Goal: Task Accomplishment & Management: Manage account settings

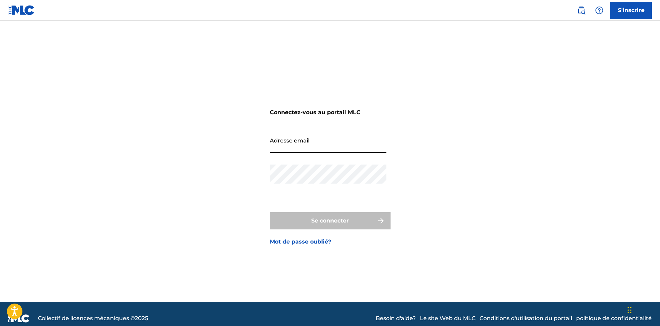
click at [290, 142] on input "Adresse email" at bounding box center [328, 143] width 117 height 20
type input "[EMAIL_ADDRESS][DOMAIN_NAME]"
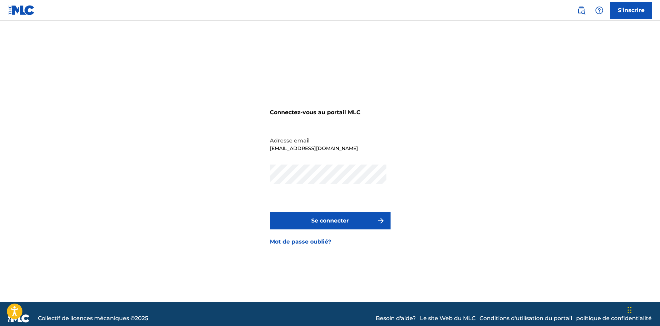
click at [440, 203] on div "Connectez-vous au portail MLC Adresse email [EMAIL_ADDRESS][DOMAIN_NAME] Mot de…" at bounding box center [330, 170] width 483 height 264
click at [352, 223] on button "Se connecter" at bounding box center [330, 220] width 121 height 17
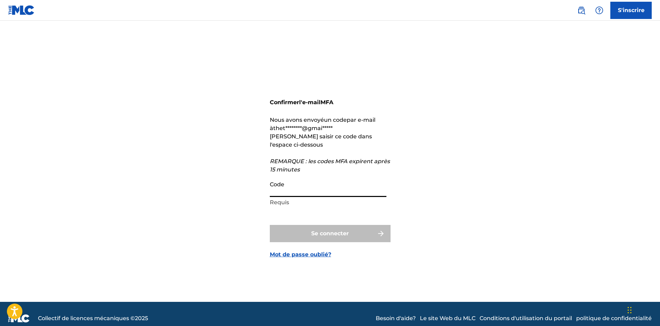
click at [284, 186] on input "Code" at bounding box center [328, 187] width 117 height 20
paste input "804622"
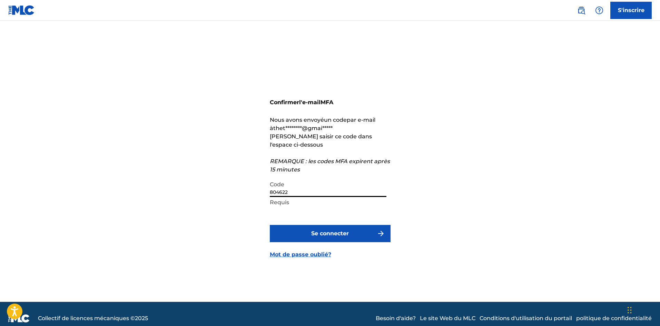
type input "804622"
click at [377, 234] on img "submit" at bounding box center [381, 233] width 8 height 8
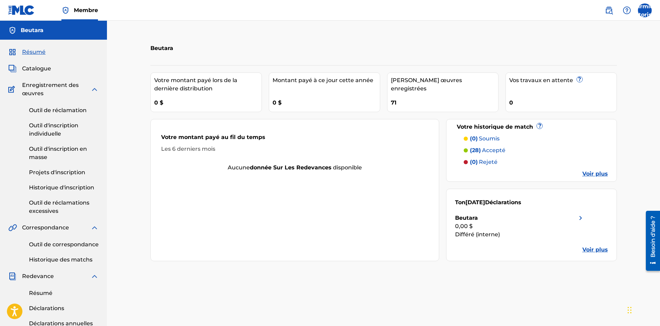
click at [592, 251] on font "Voir plus" at bounding box center [595, 249] width 26 height 7
